Goal: Transaction & Acquisition: Subscribe to service/newsletter

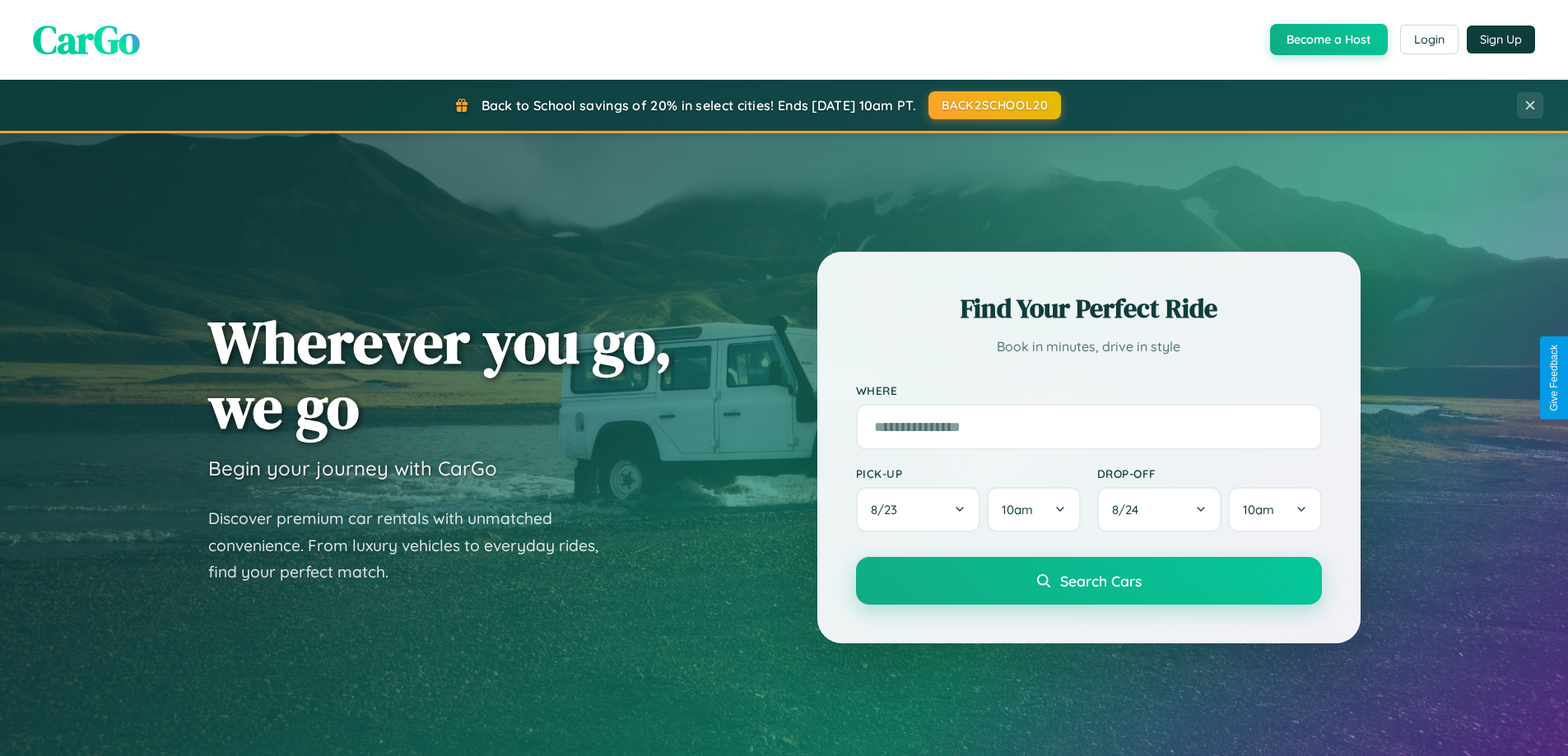
scroll to position [3165, 0]
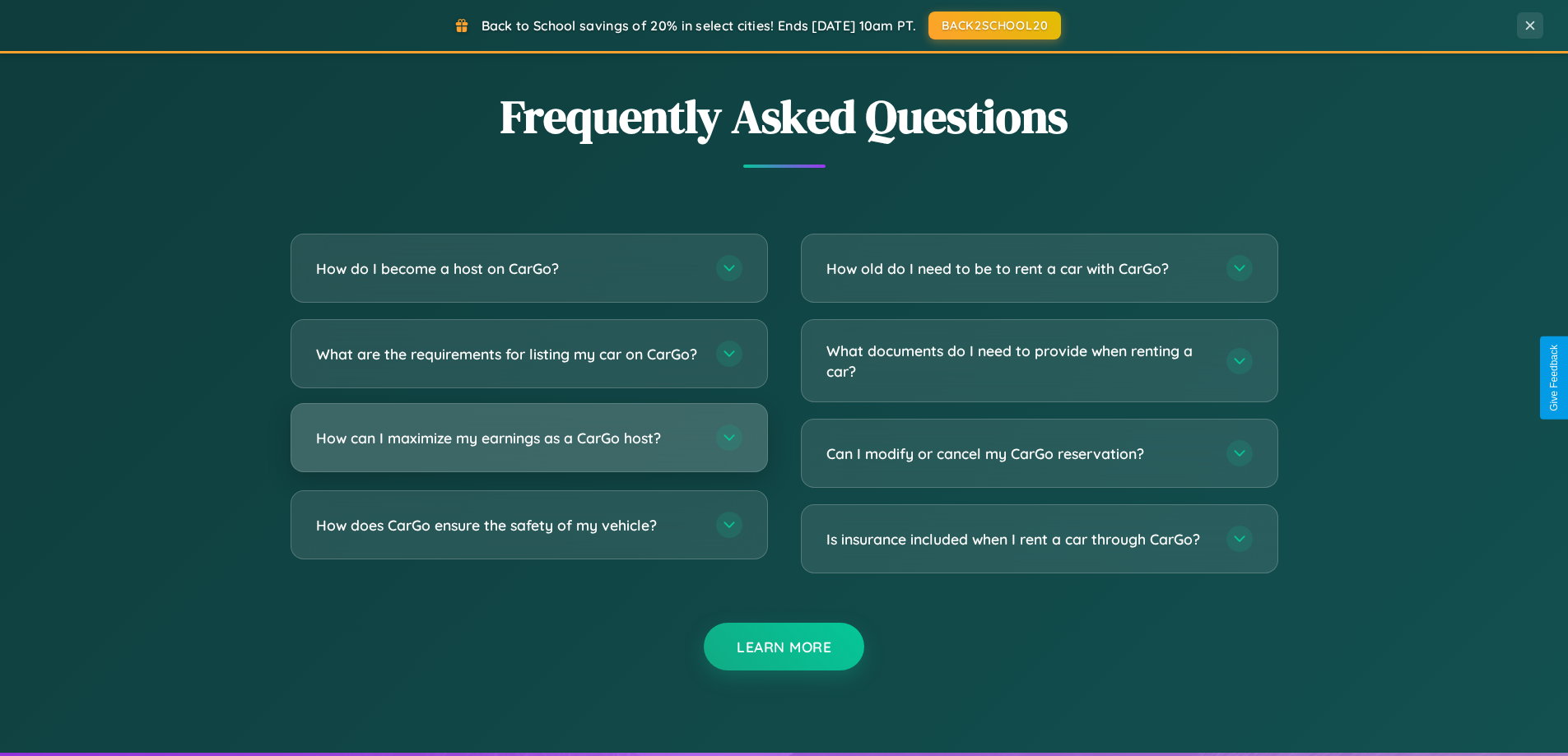
click at [528, 448] on h3 "How can I maximize my earnings as a CarGo host?" at bounding box center [507, 437] width 383 height 21
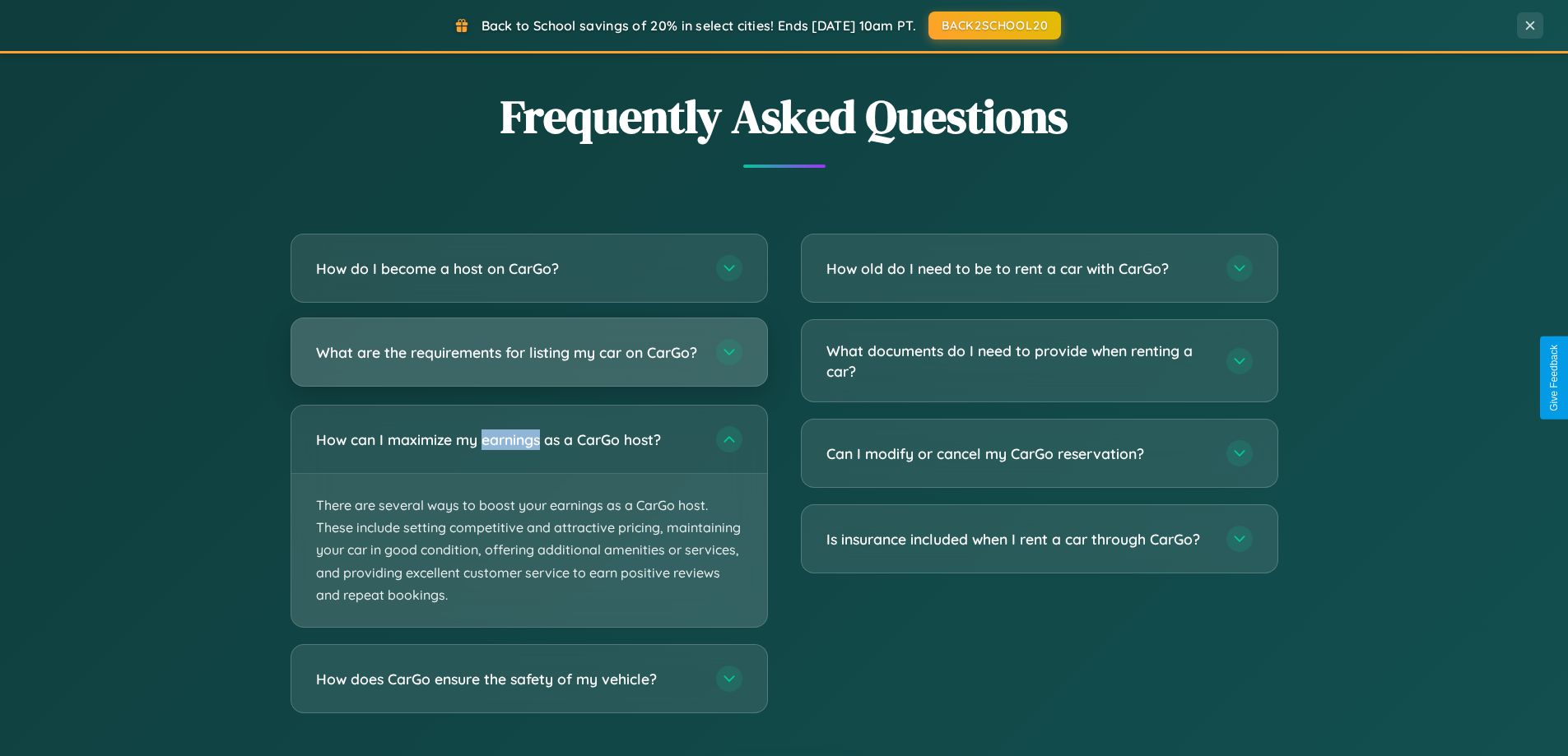
click at [528, 359] on h3 "What are the requirements for listing my car on CarGo?" at bounding box center [507, 352] width 383 height 21
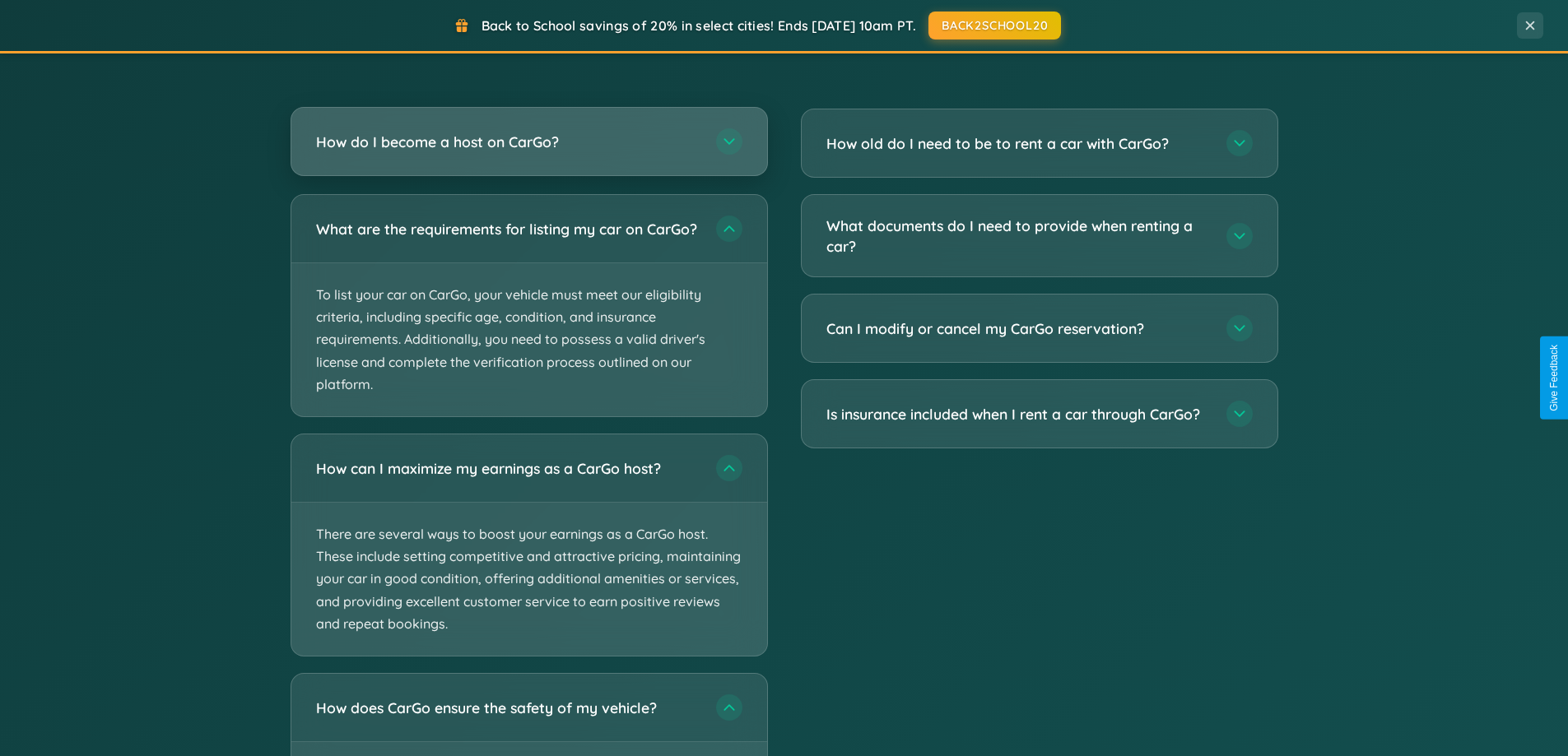
click at [528, 143] on h3 "How do I become a host on CarGo?" at bounding box center [507, 141] width 383 height 21
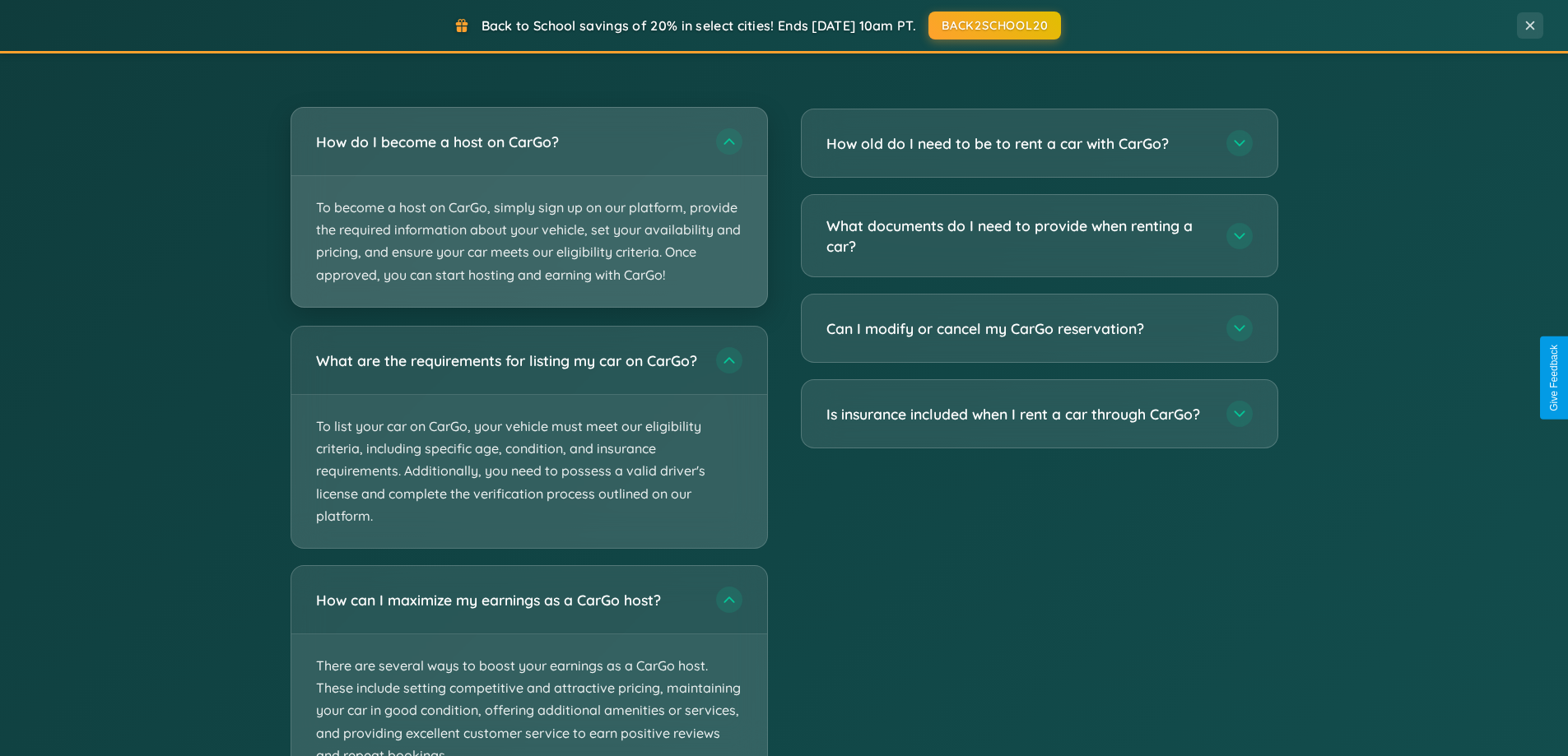
click at [528, 206] on p "To become a host on CarGo, simply sign up on our platform, provide the required…" at bounding box center [529, 241] width 476 height 130
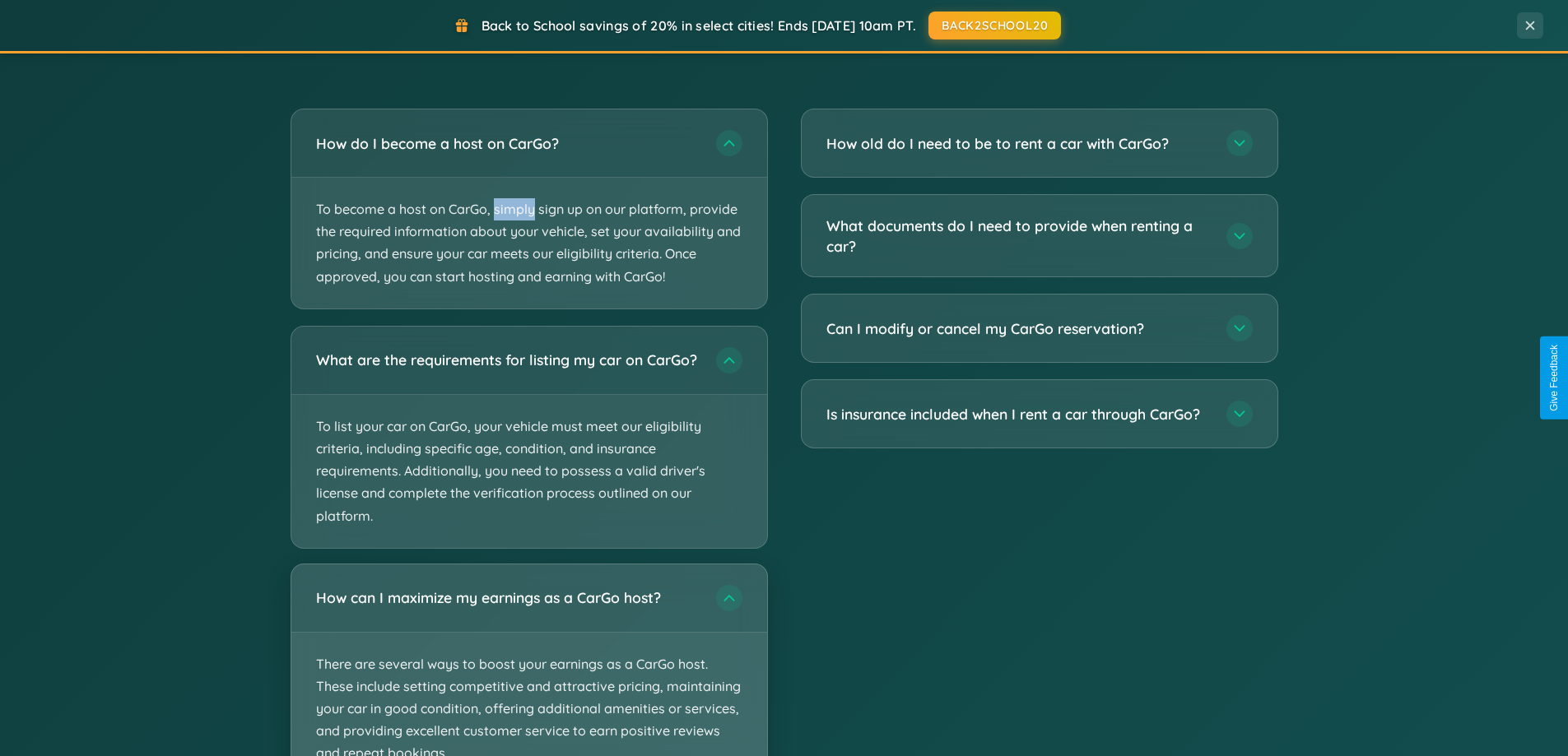
click at [528, 667] on p "There are several ways to boost your earnings as a CarGo host. These include se…" at bounding box center [529, 709] width 476 height 153
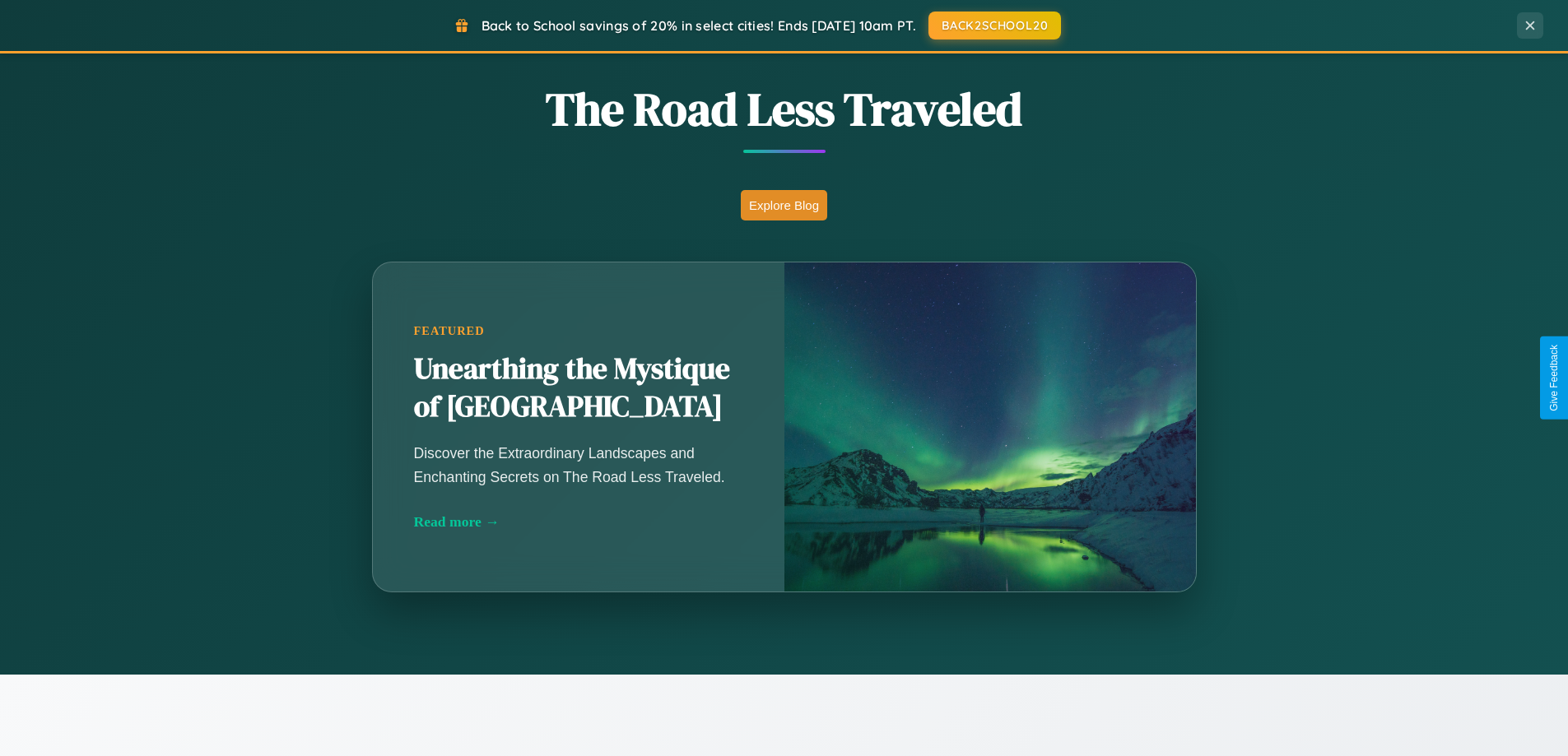
scroll to position [709, 0]
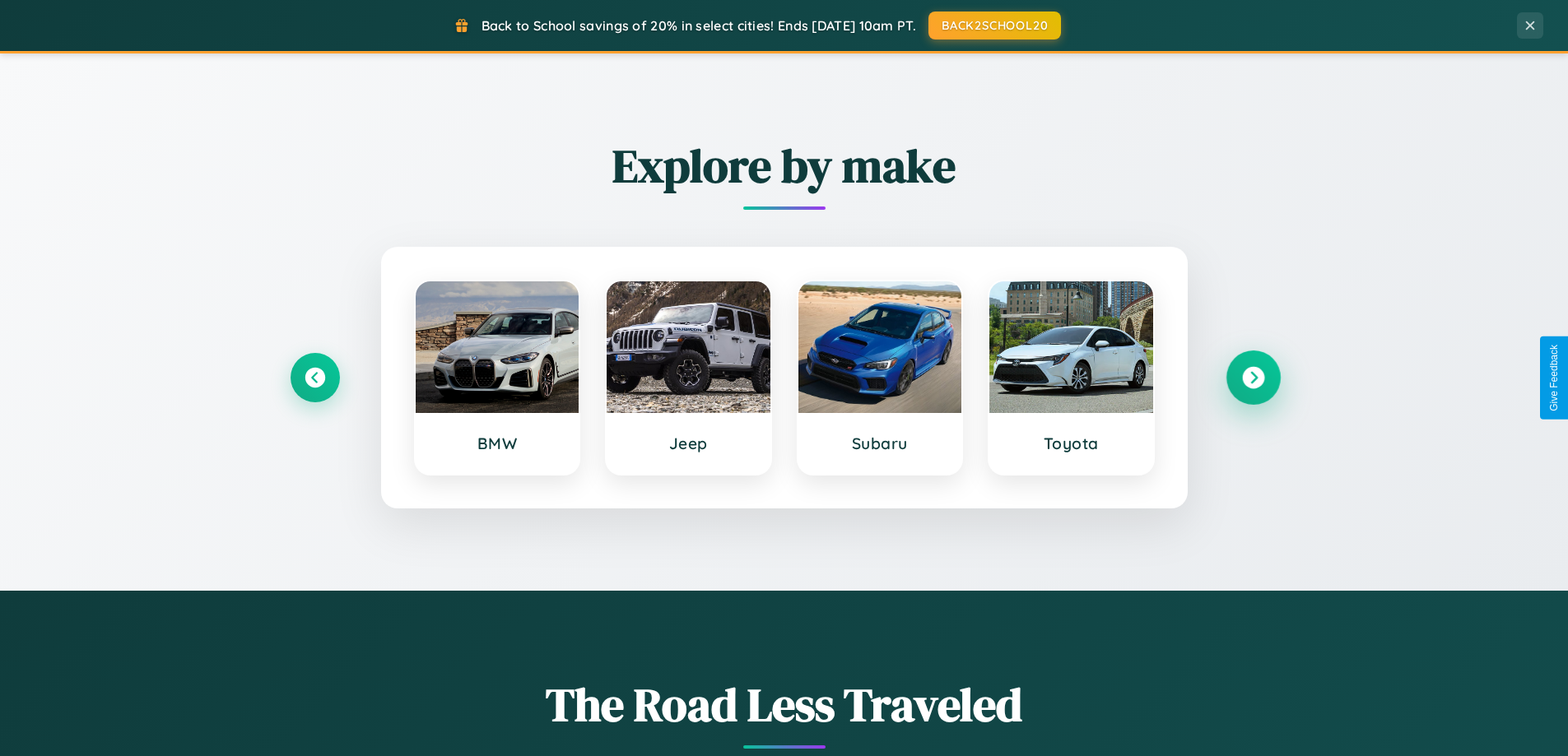
click at [1253, 378] on icon at bounding box center [1253, 378] width 23 height 23
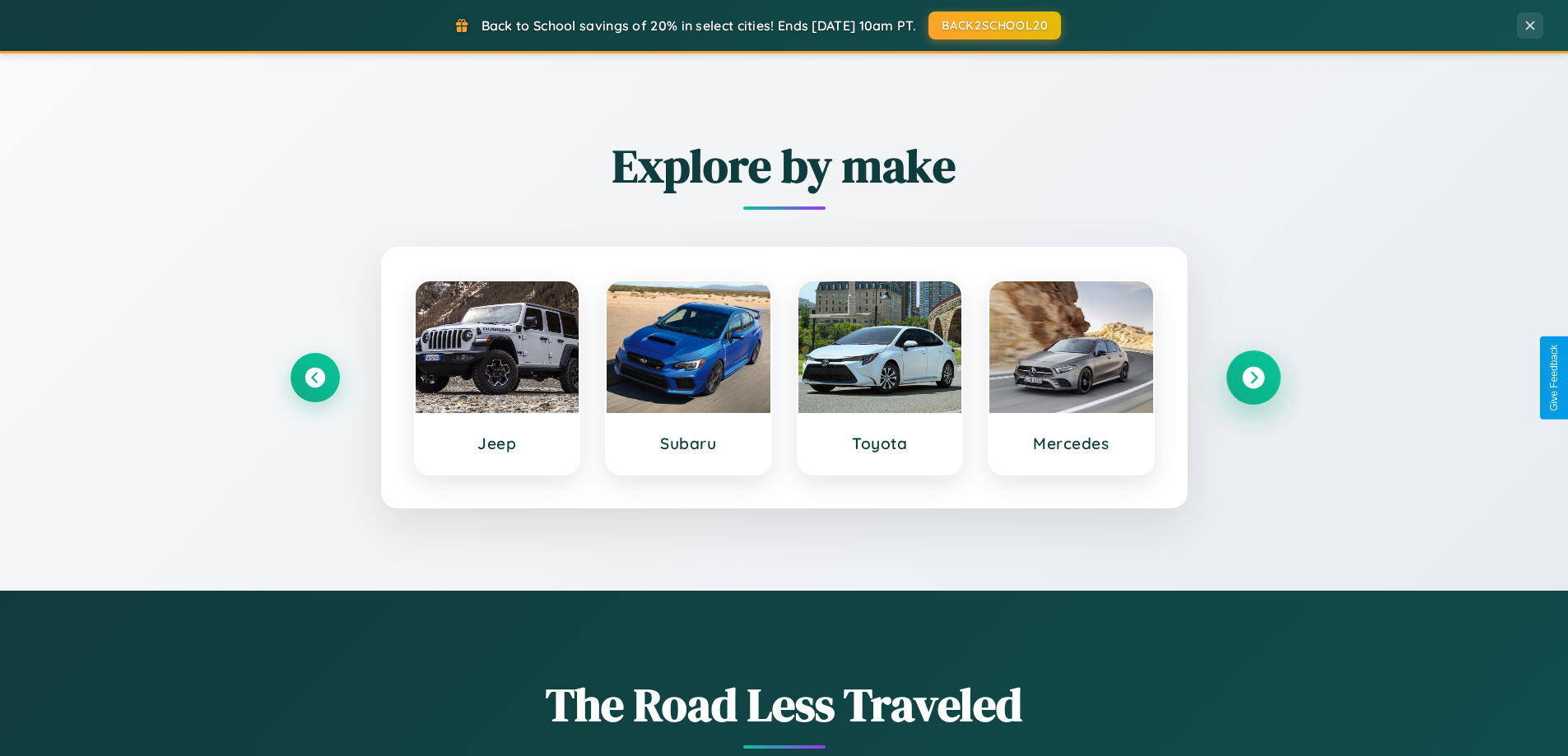
click at [1253, 378] on icon at bounding box center [1253, 378] width 23 height 23
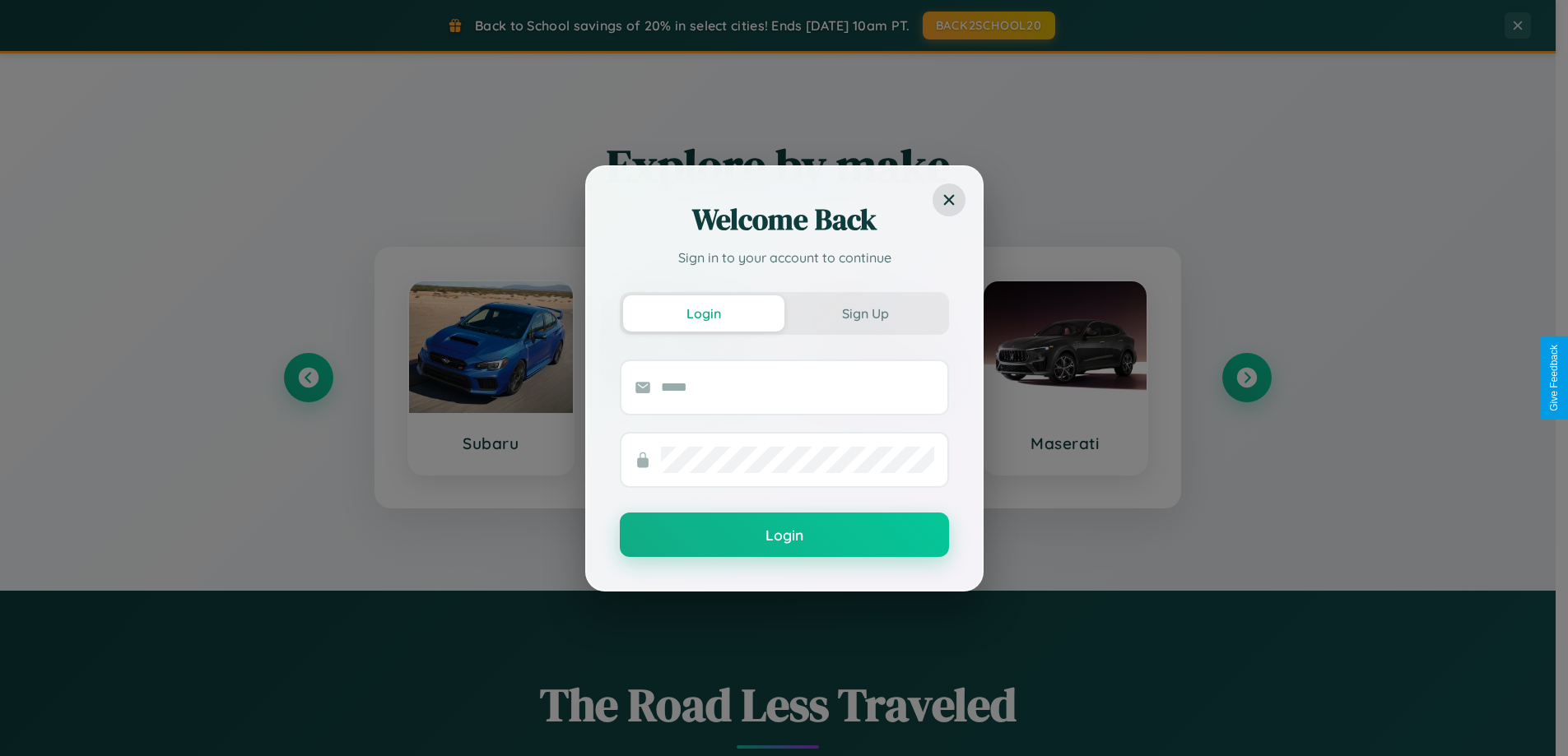
scroll to position [0, 0]
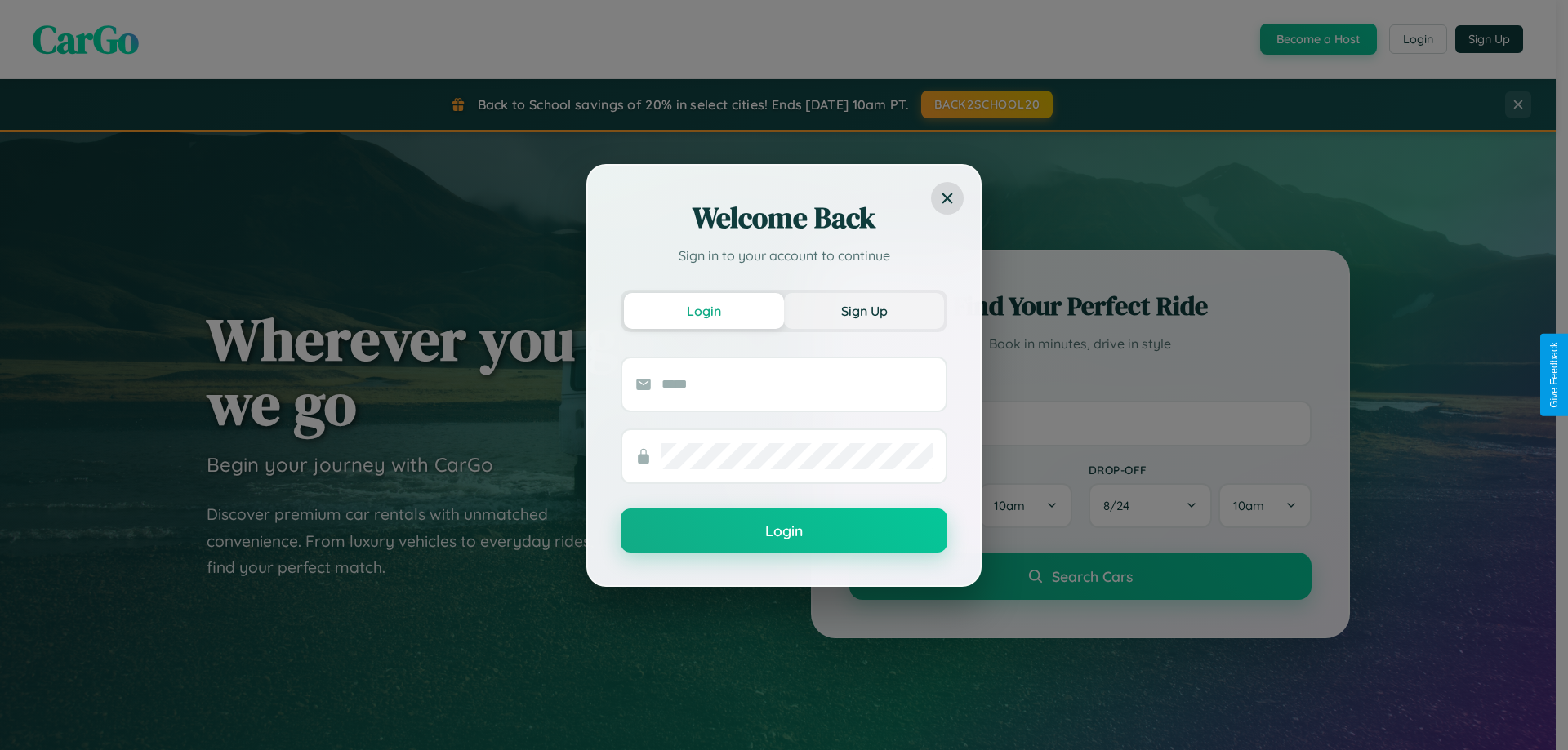
click at [864, 310] on button "Sign Up" at bounding box center [864, 311] width 160 height 36
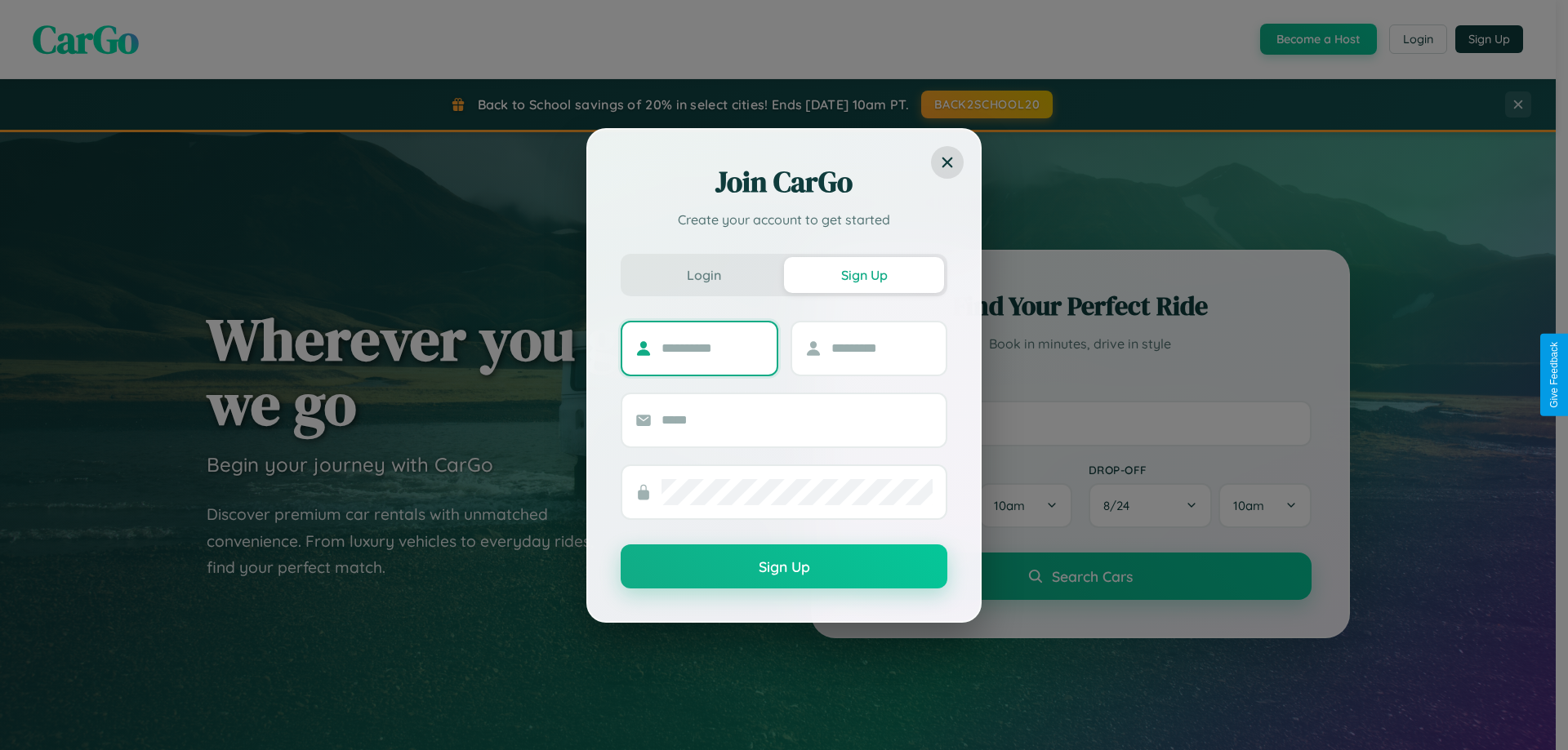
click at [712, 348] on input "text" at bounding box center [713, 348] width 102 height 26
type input "********"
click at [881, 348] on input "text" at bounding box center [882, 348] width 102 height 26
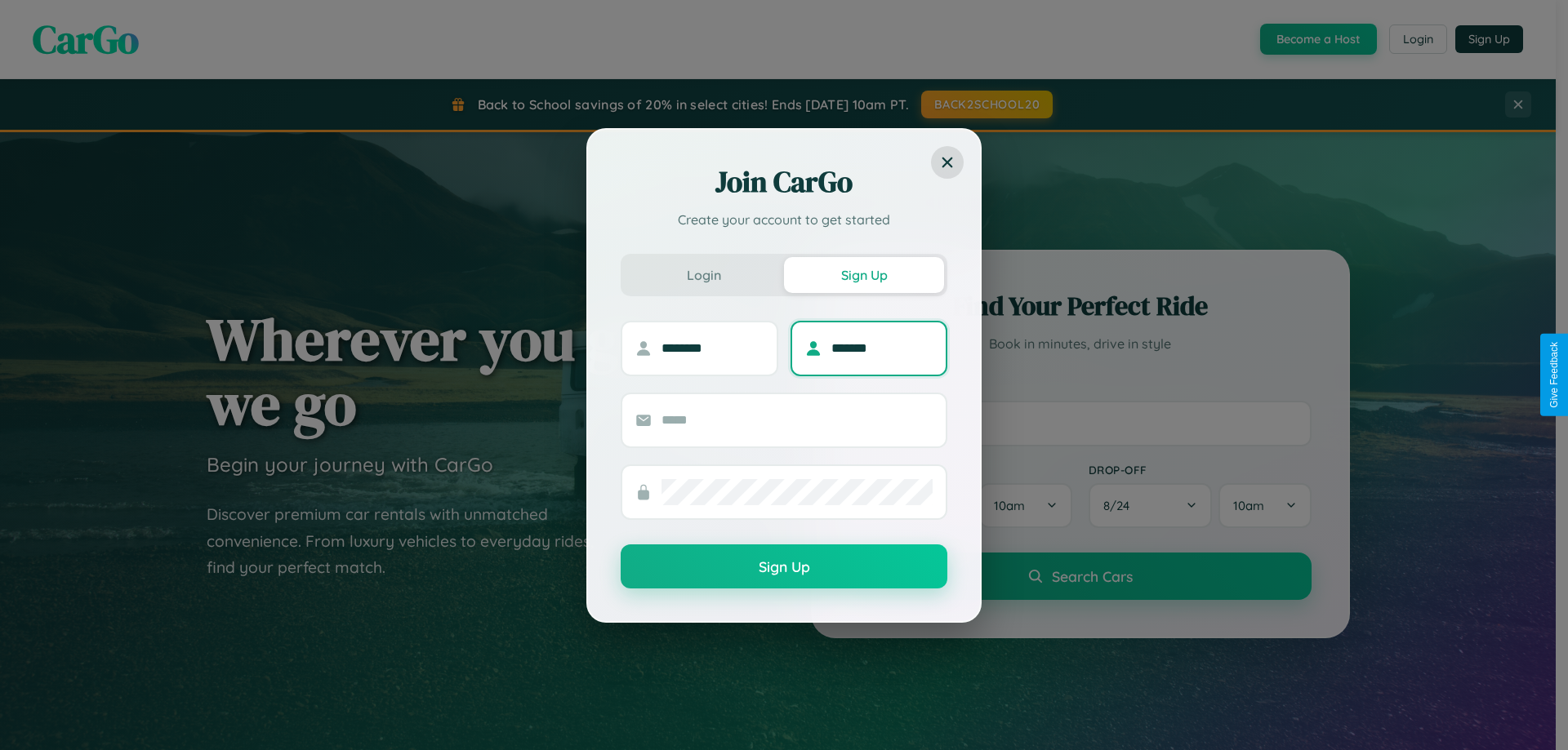
type input "*******"
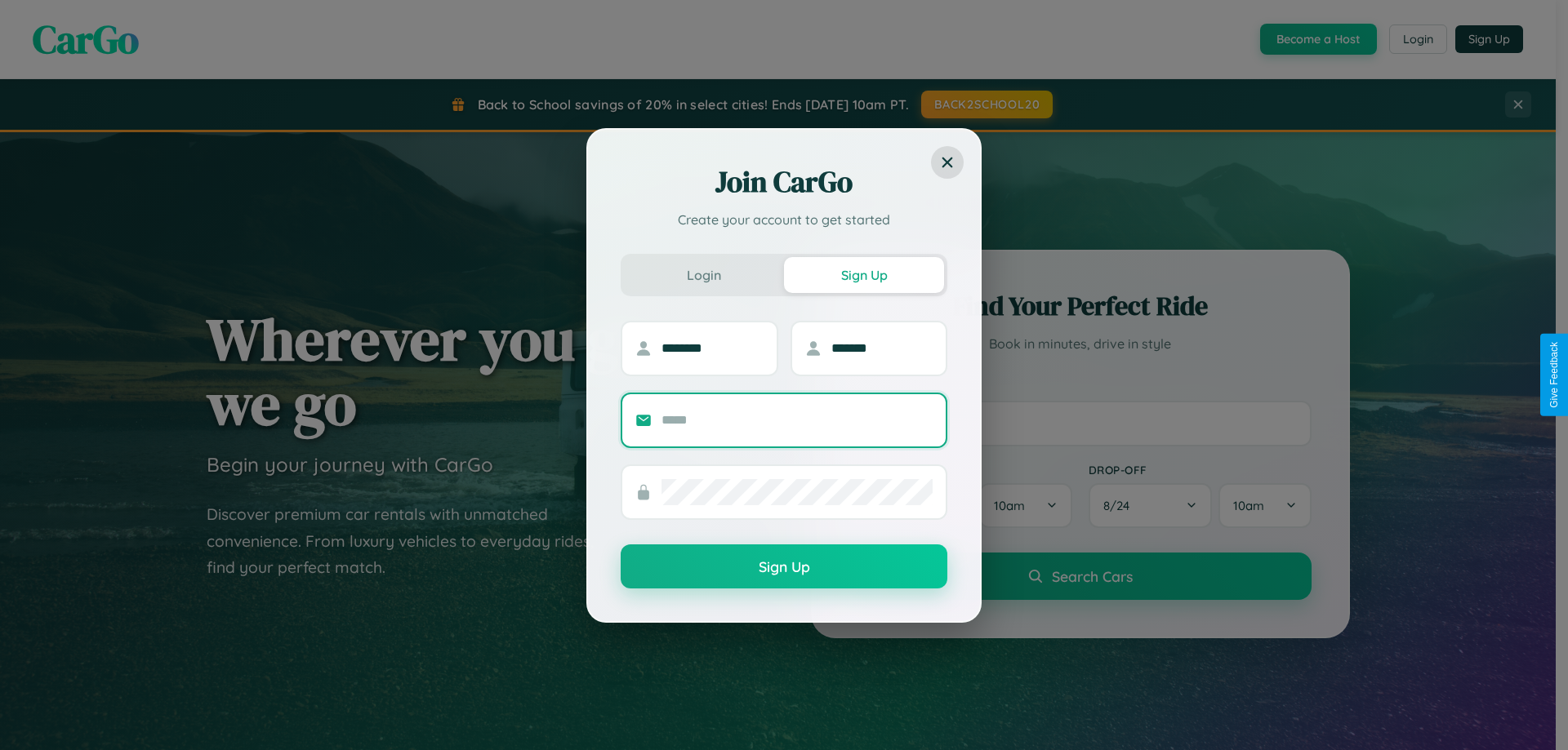
click at [797, 419] on input "text" at bounding box center [797, 419] width 271 height 26
type input "**********"
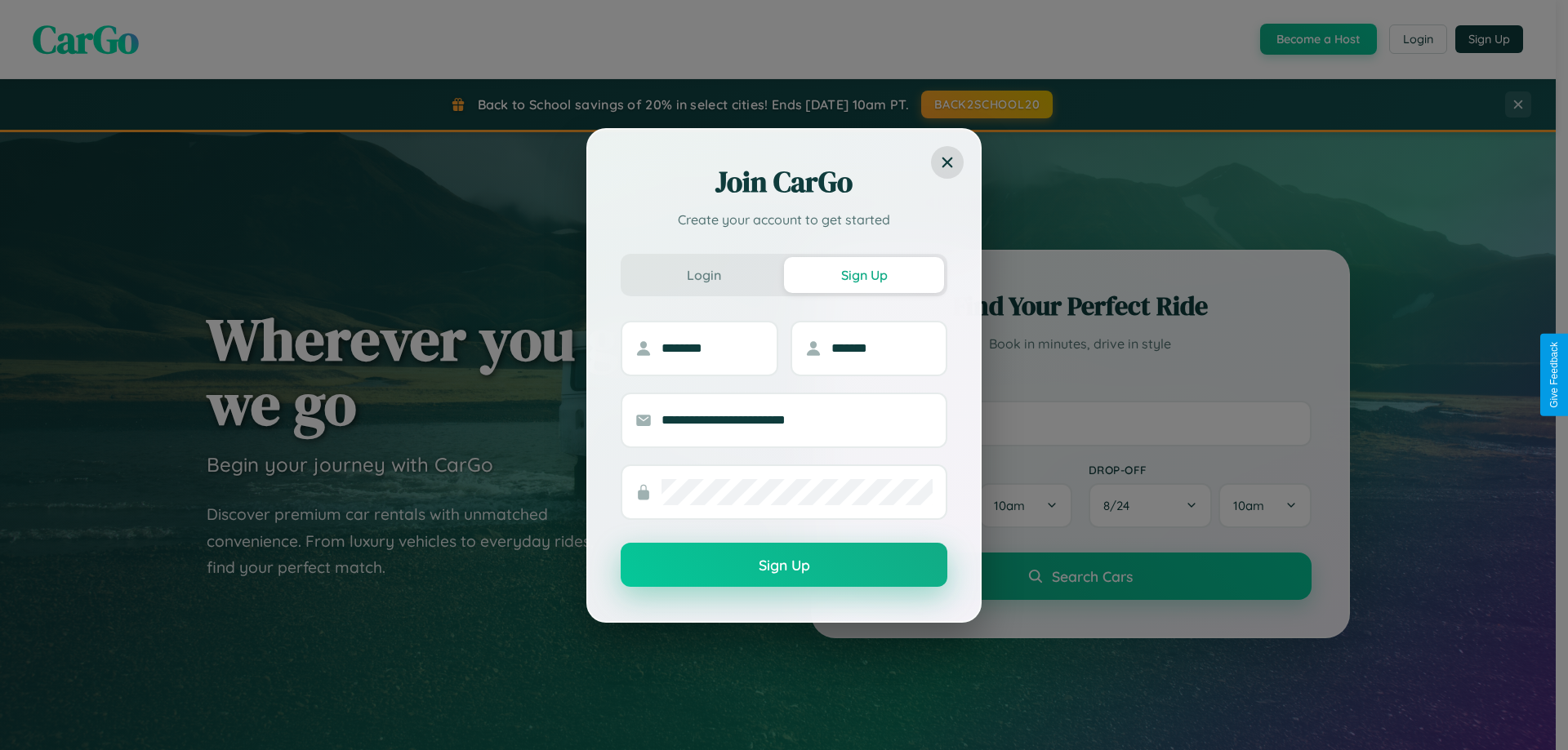
click at [784, 566] on button "Sign Up" at bounding box center [784, 564] width 326 height 44
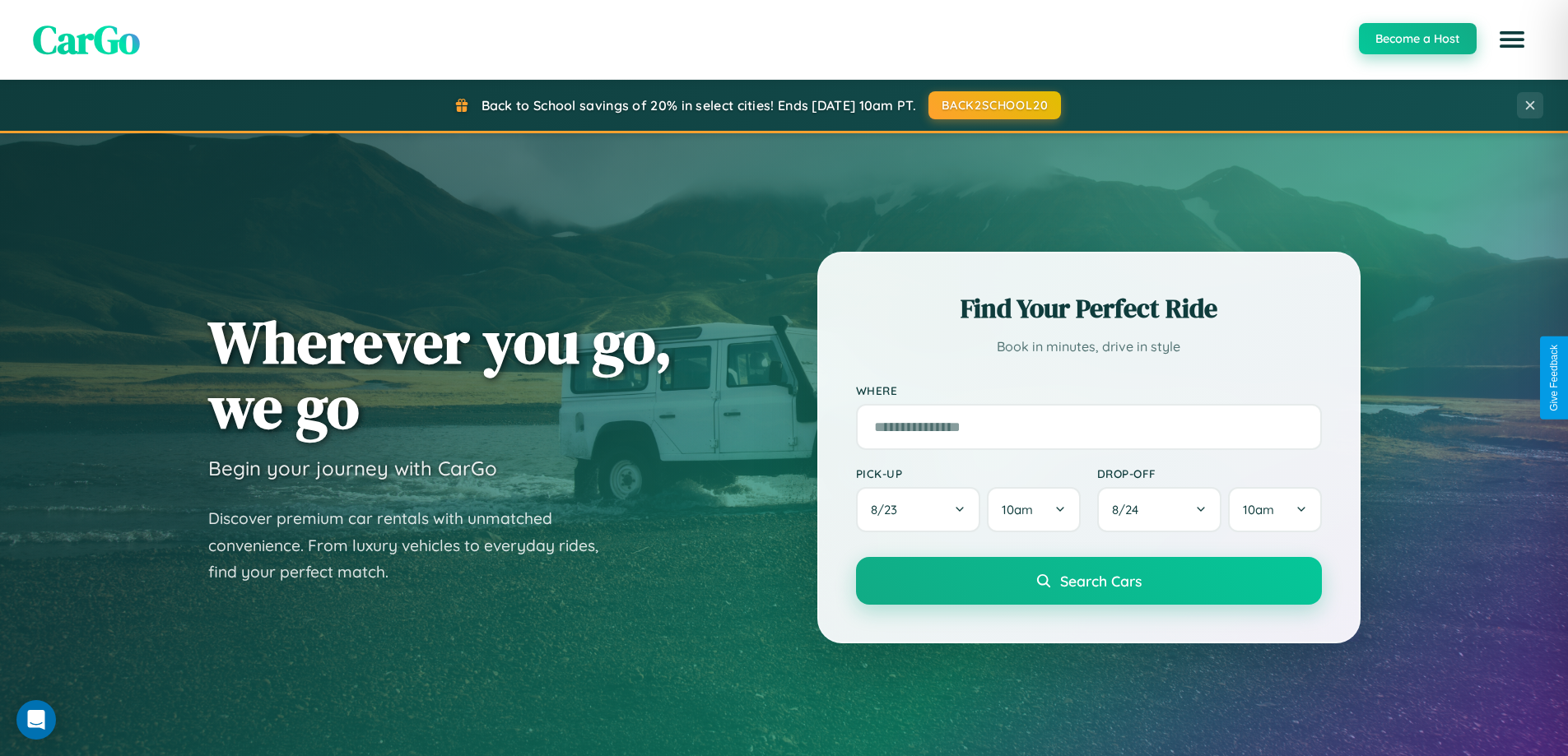
click at [1417, 40] on button "Become a Host" at bounding box center [1418, 38] width 118 height 32
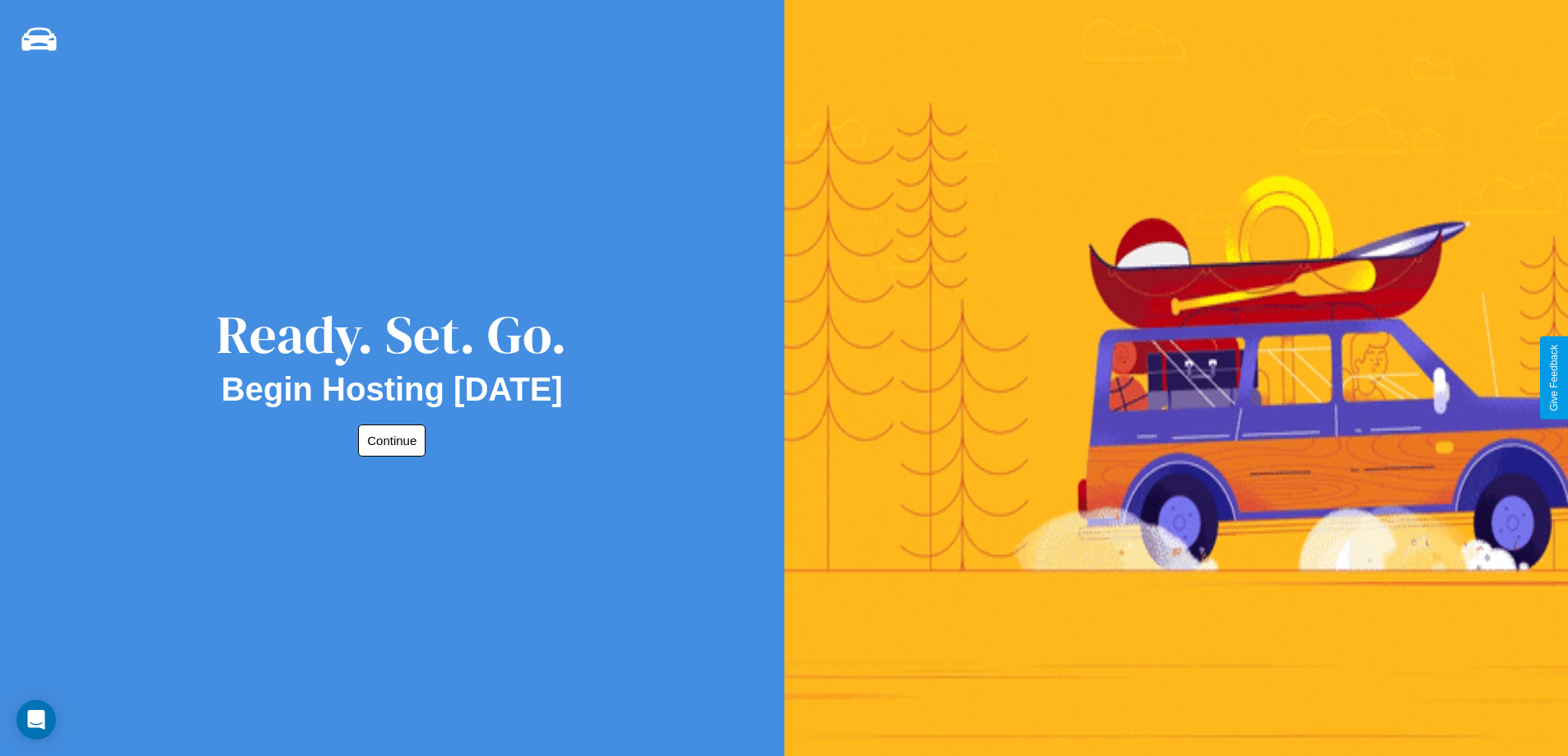
click at [389, 440] on button "Continue" at bounding box center [391, 440] width 68 height 32
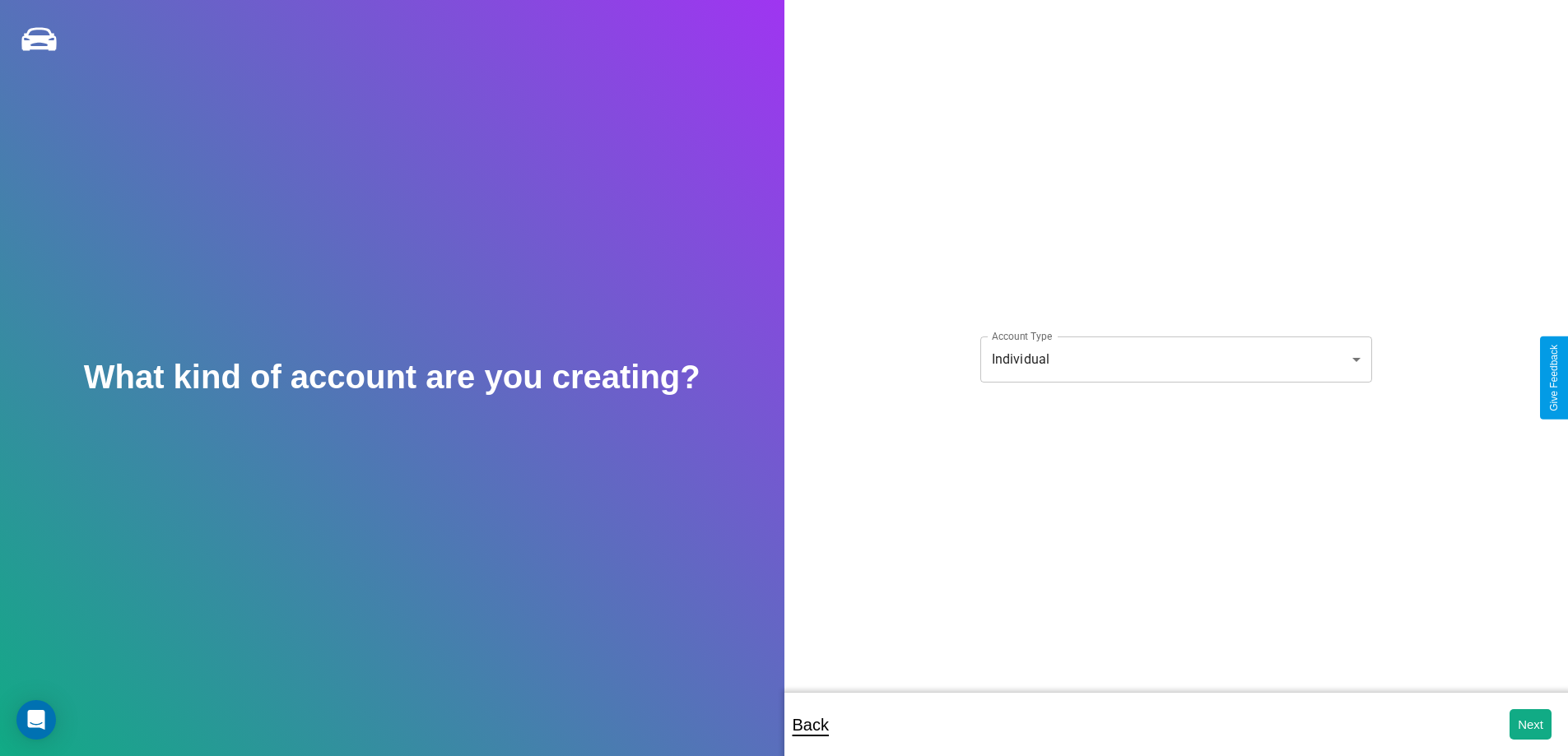
click at [1175, 359] on body "**********" at bounding box center [784, 389] width 1568 height 779
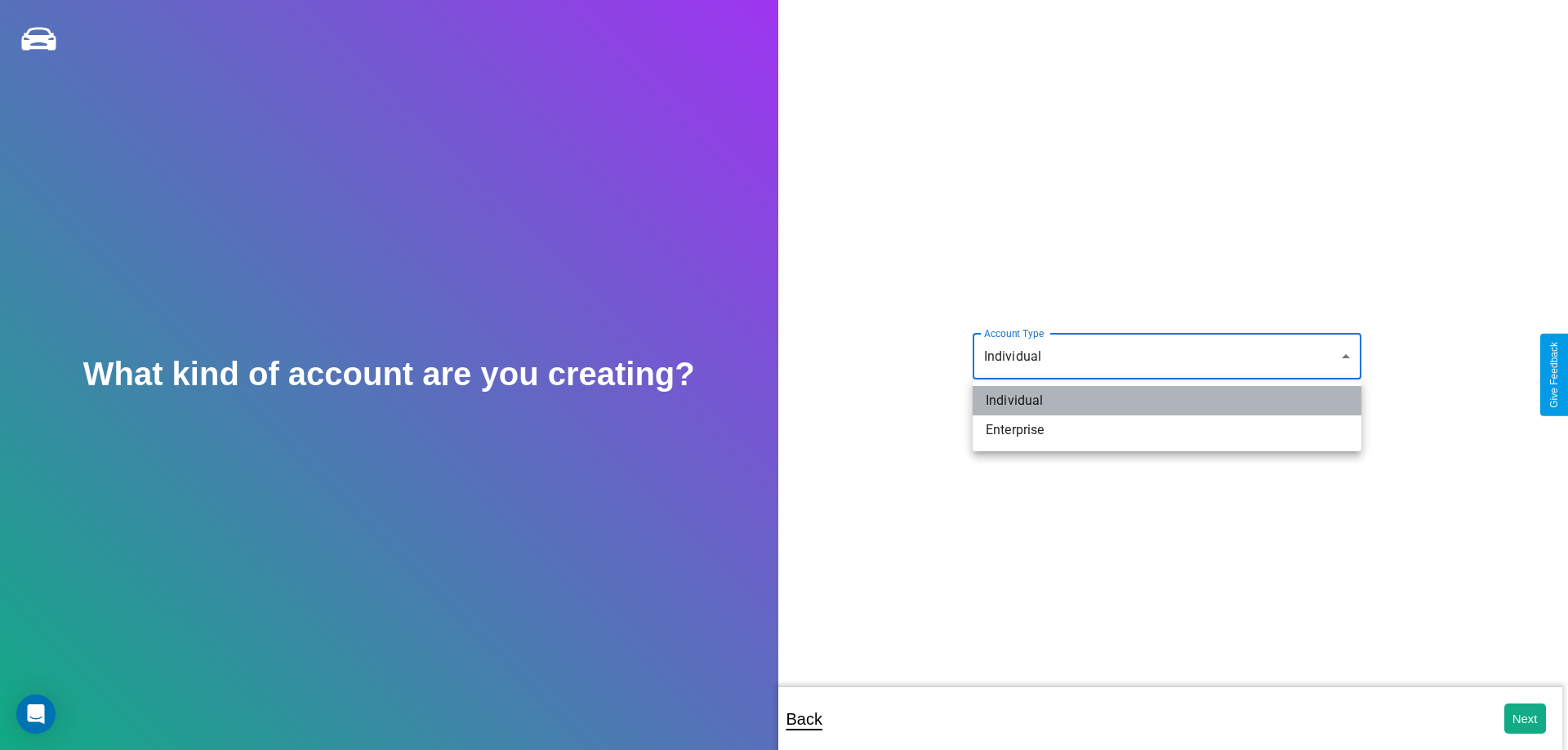
click at [1166, 401] on li "Individual" at bounding box center [1166, 401] width 388 height 30
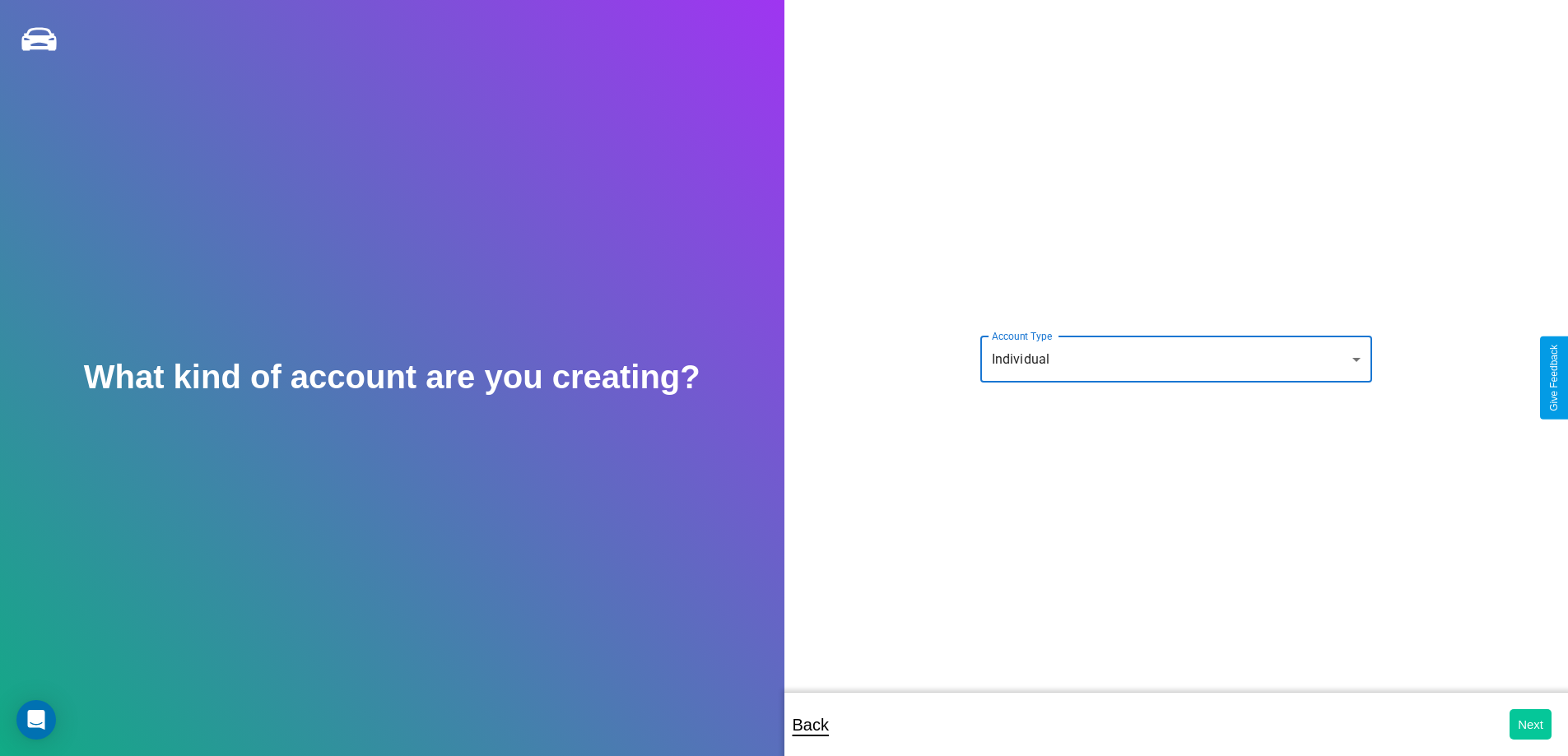
click at [1530, 724] on button "Next" at bounding box center [1530, 724] width 42 height 31
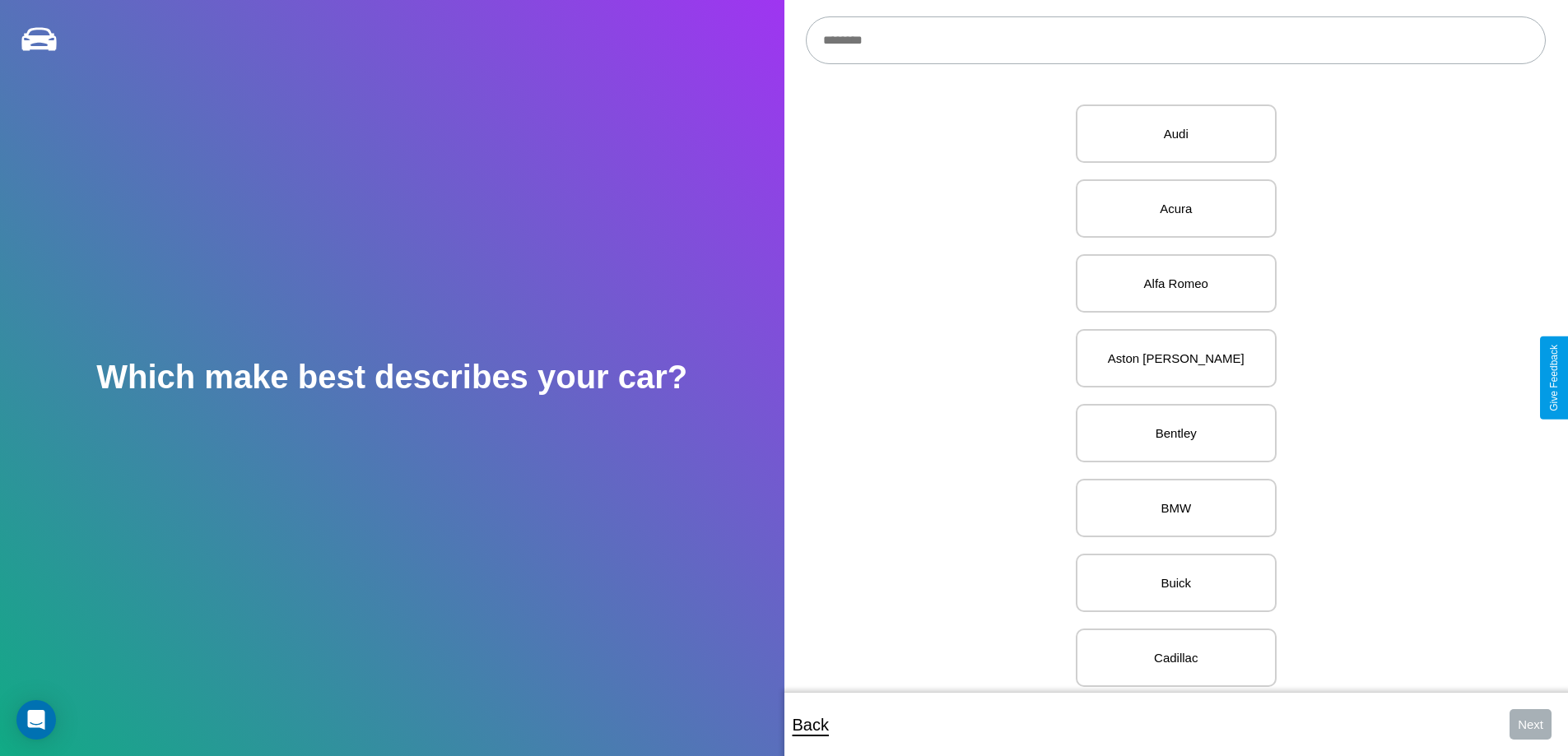
click at [1175, 41] on input "text" at bounding box center [1176, 40] width 740 height 48
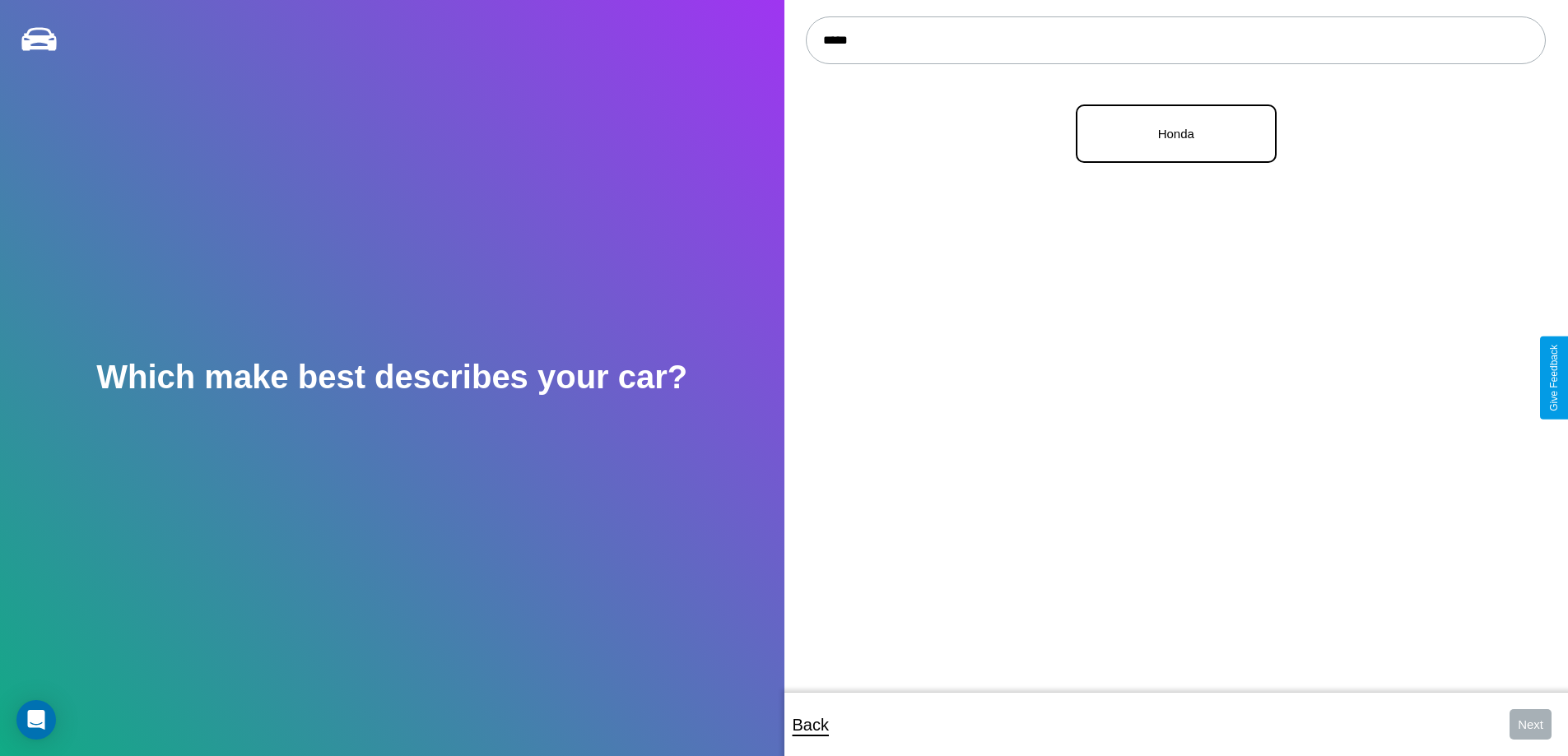
type input "*****"
click at [1169, 134] on p "Honda" at bounding box center [1177, 133] width 165 height 23
click at [1530, 724] on button "Next" at bounding box center [1530, 724] width 42 height 31
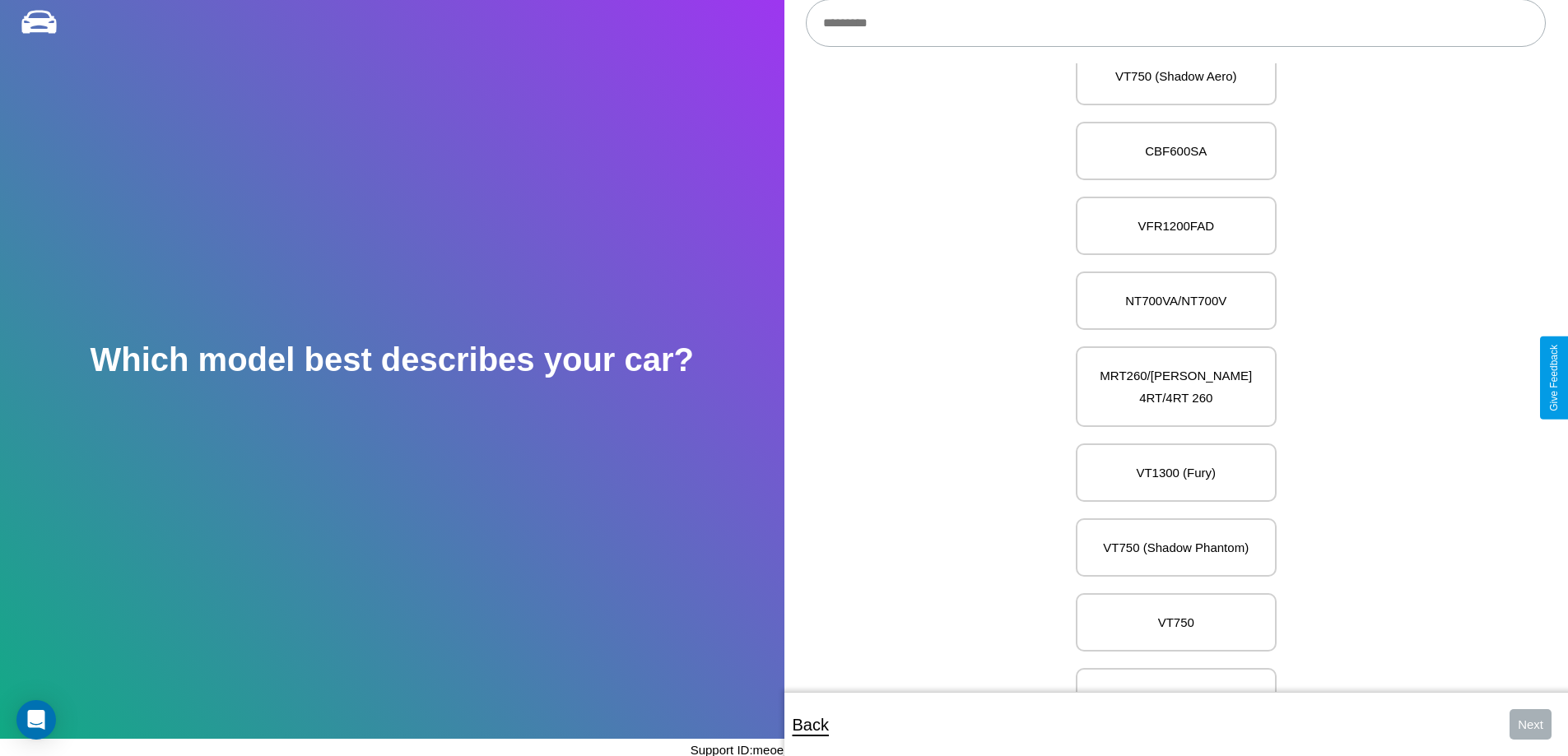
scroll to position [14104, 0]
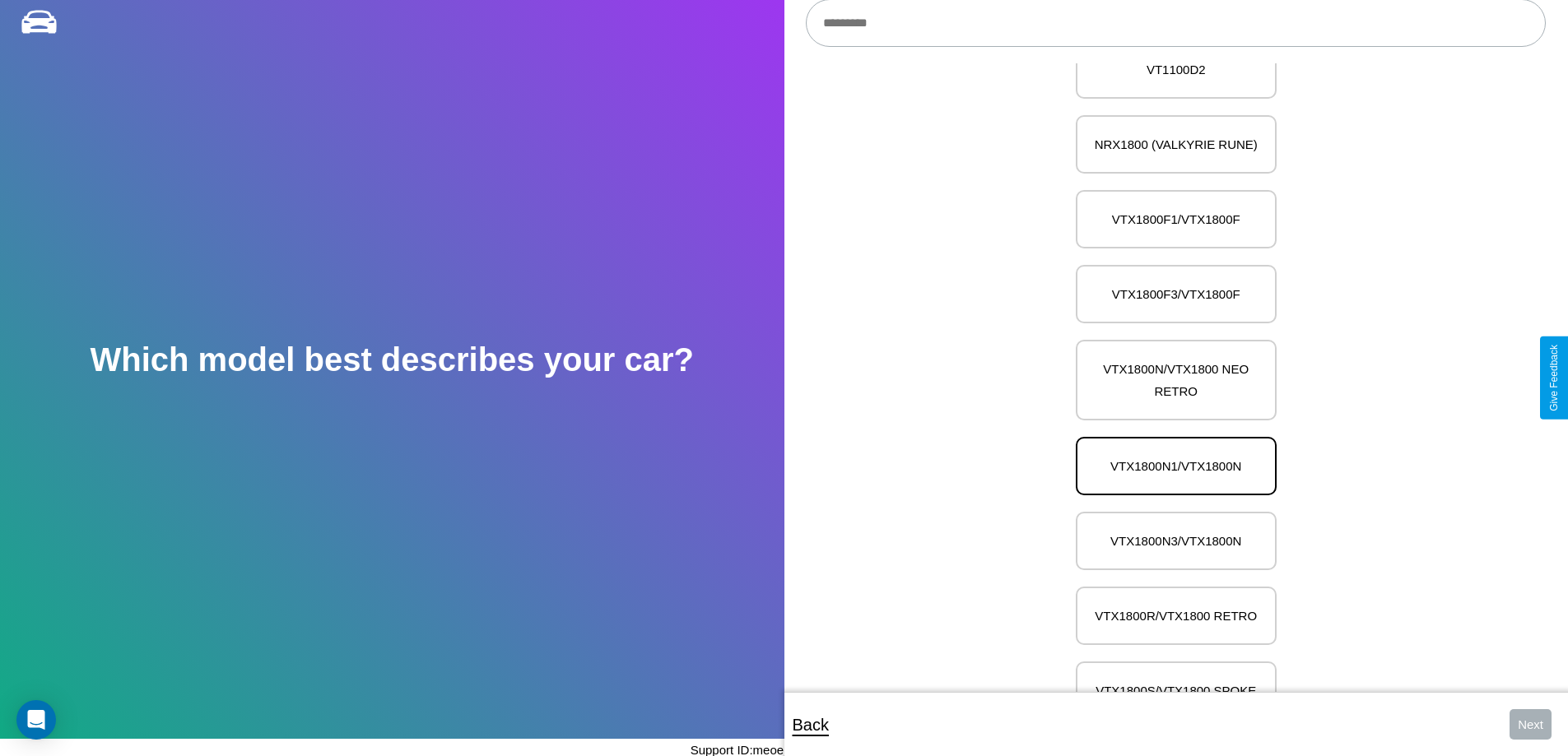
click at [1169, 455] on p "VTX1800N1/VTX1800N" at bounding box center [1177, 465] width 165 height 23
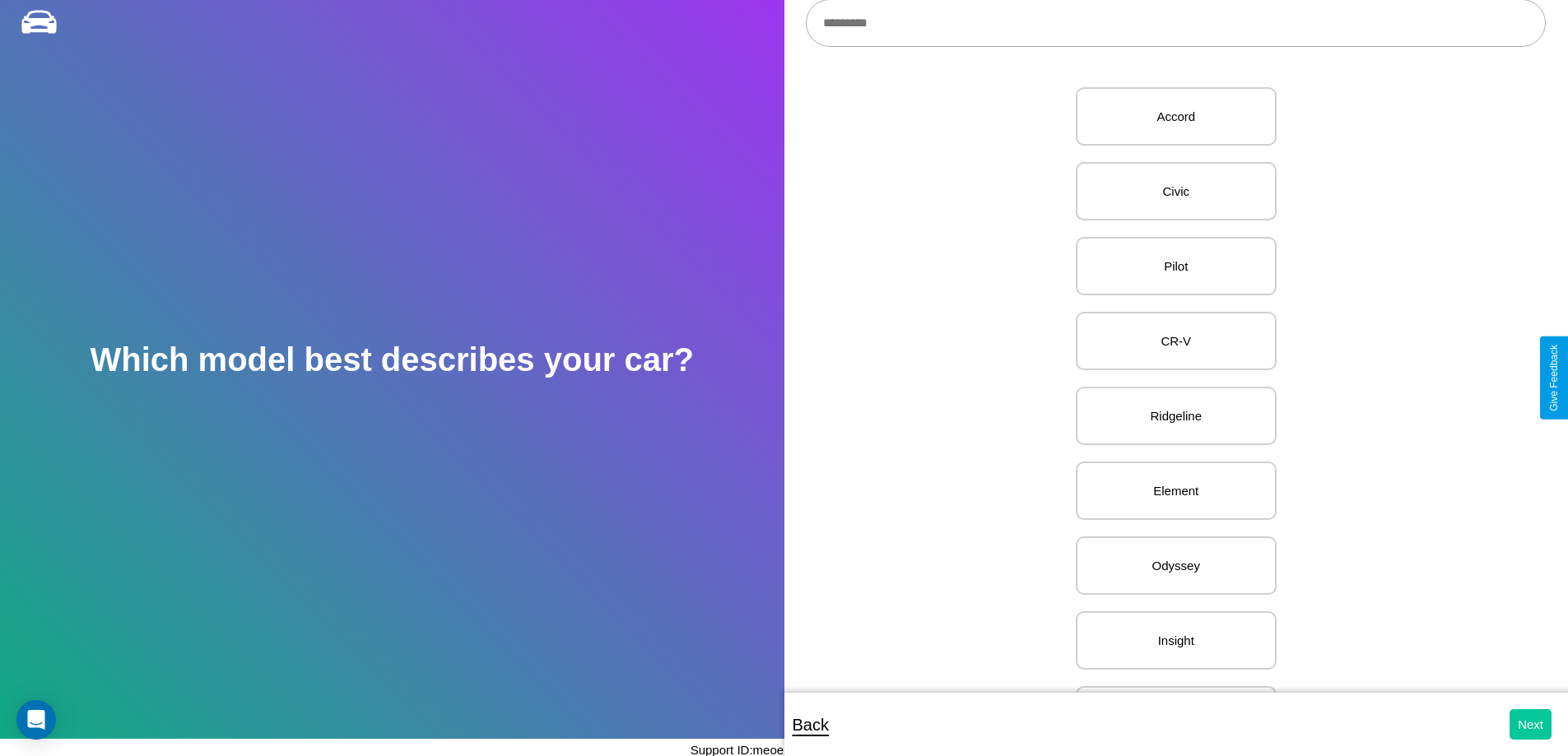
click at [1530, 724] on button "Next" at bounding box center [1530, 724] width 42 height 31
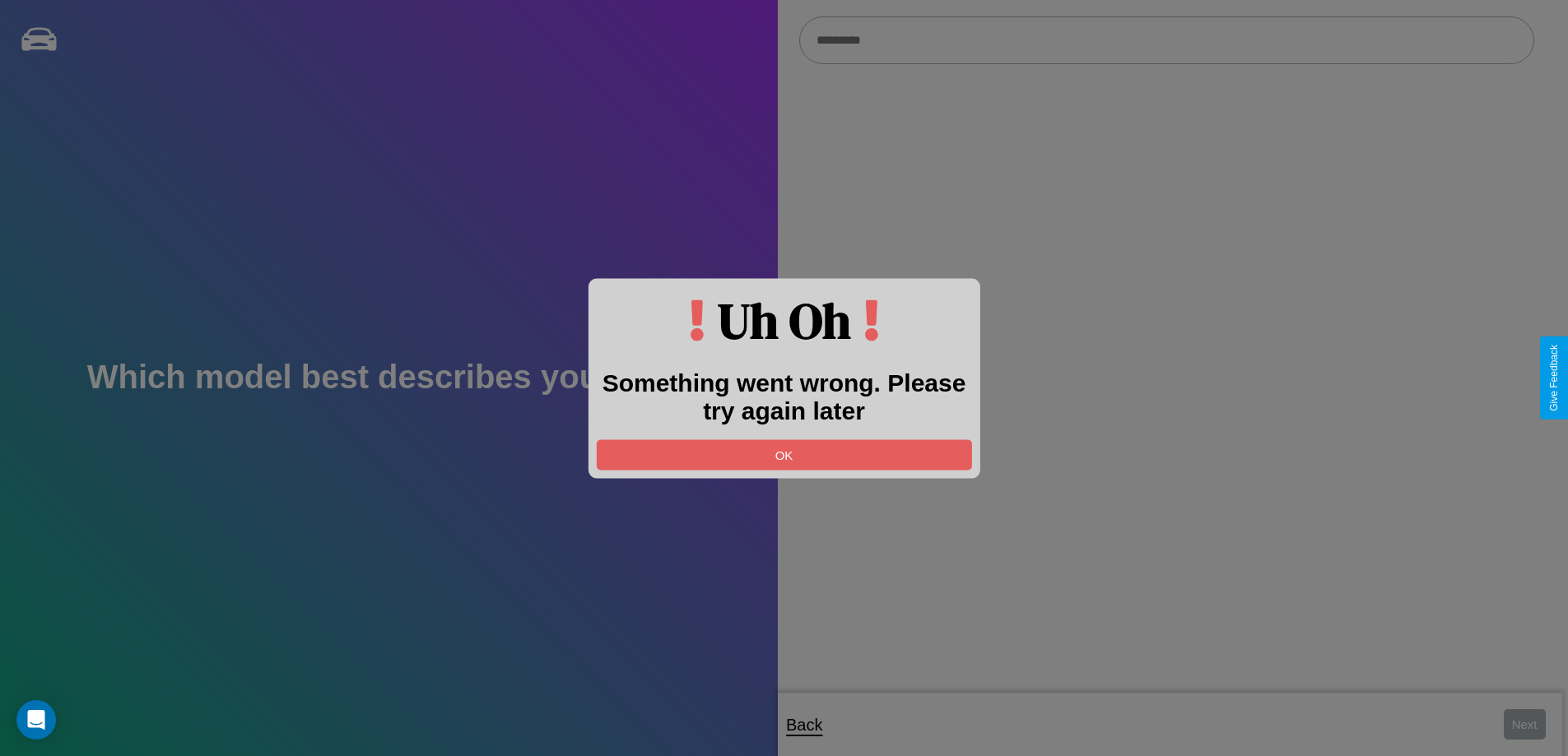
scroll to position [17, 0]
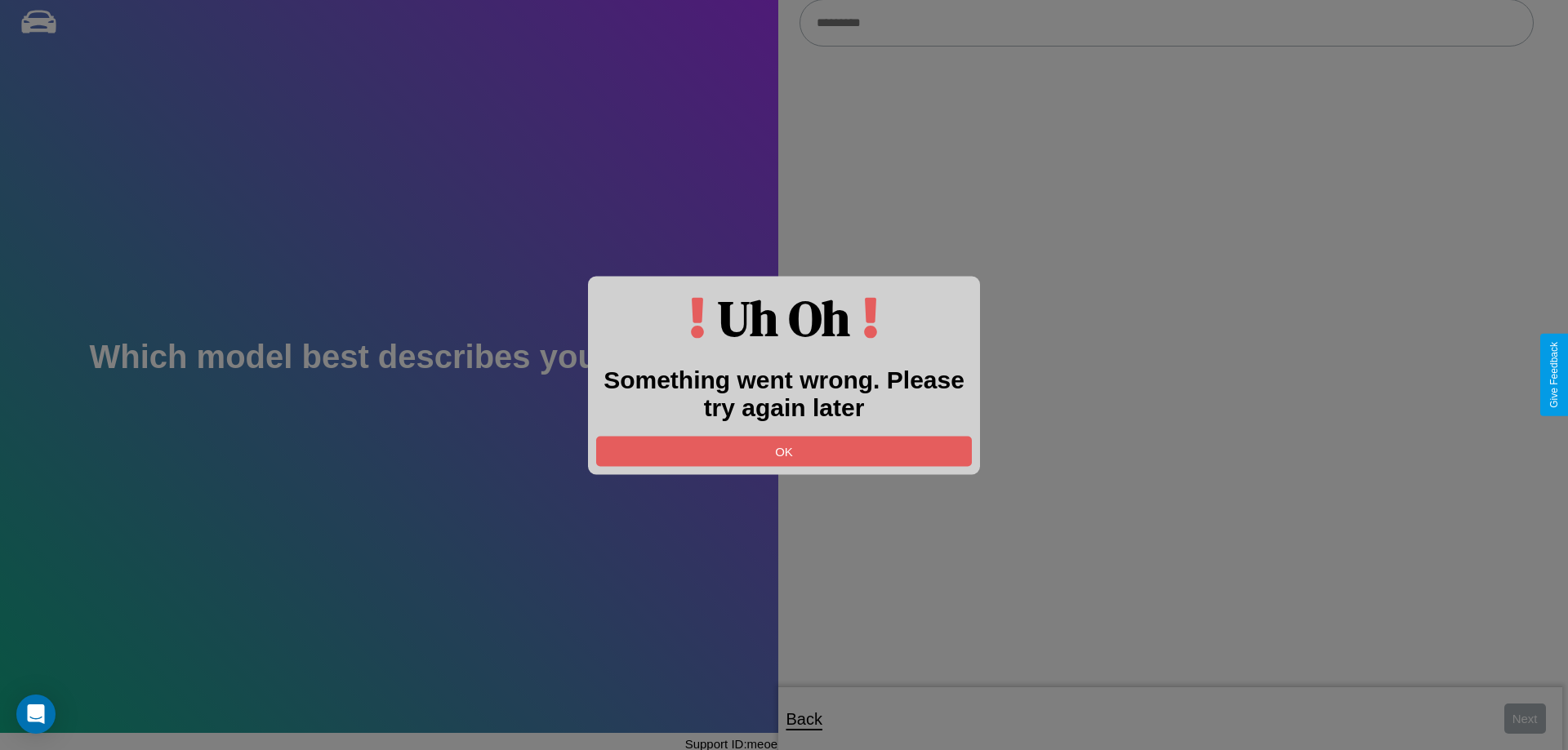
click at [1165, 23] on div at bounding box center [784, 375] width 1568 height 750
